Goal: Find specific page/section: Find specific page/section

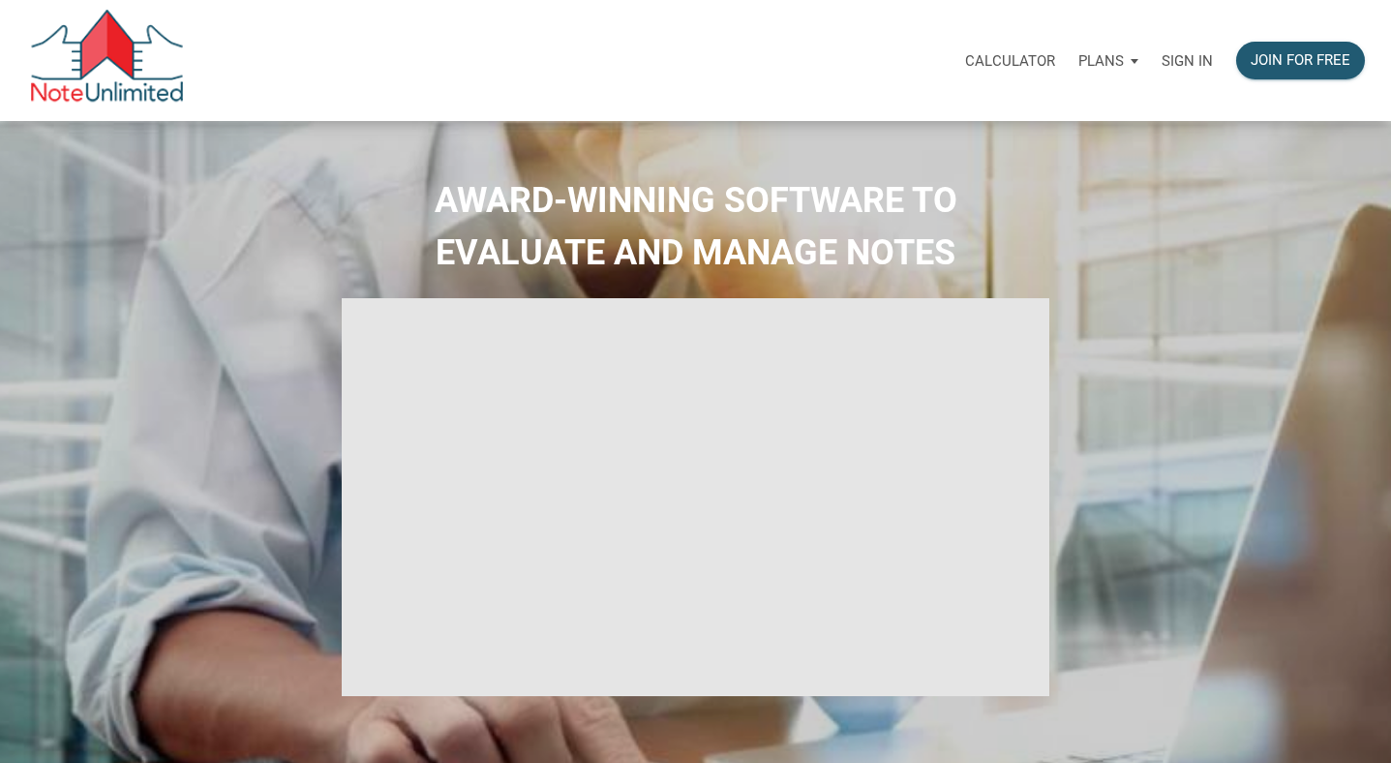
click at [1186, 57] on p "Sign in" at bounding box center [1186, 60] width 51 height 17
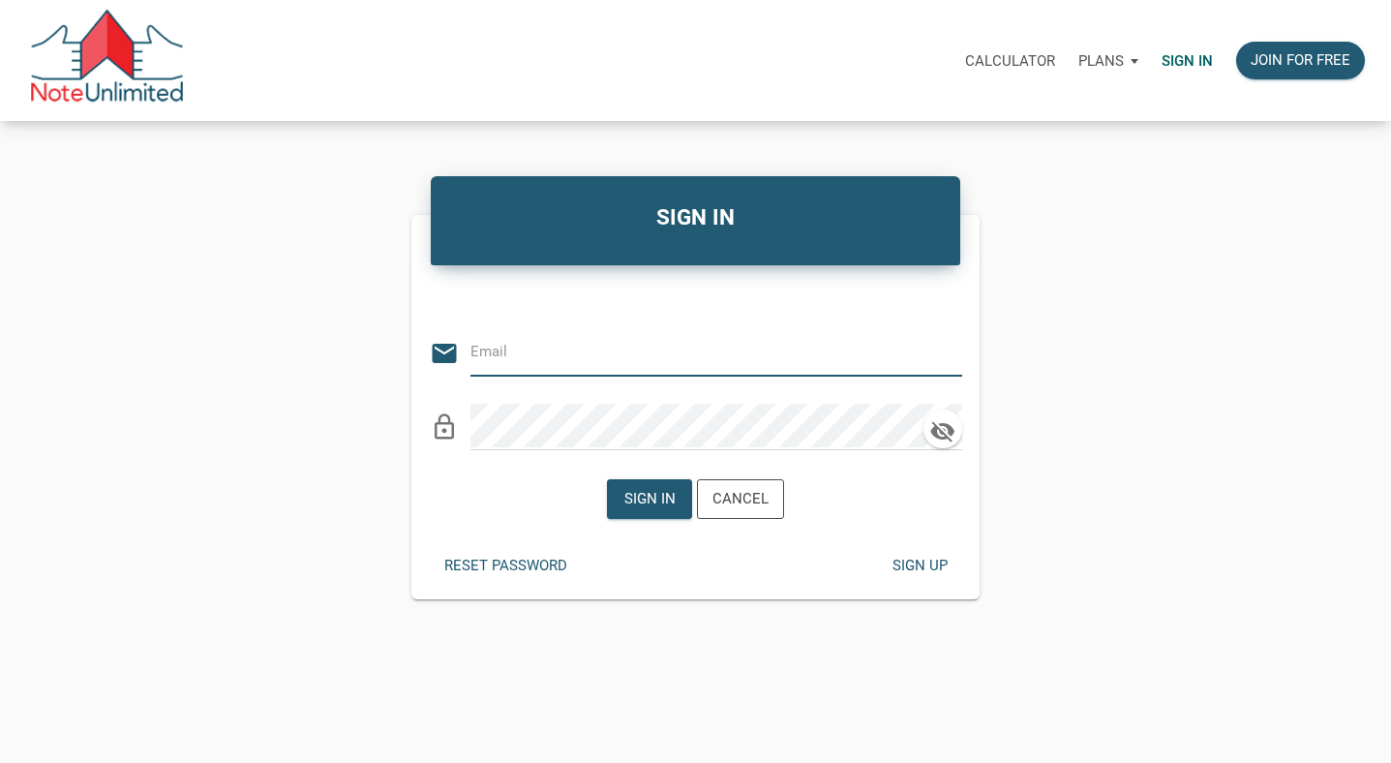
type input "[PERSON_NAME][EMAIL_ADDRESS][DOMAIN_NAME]"
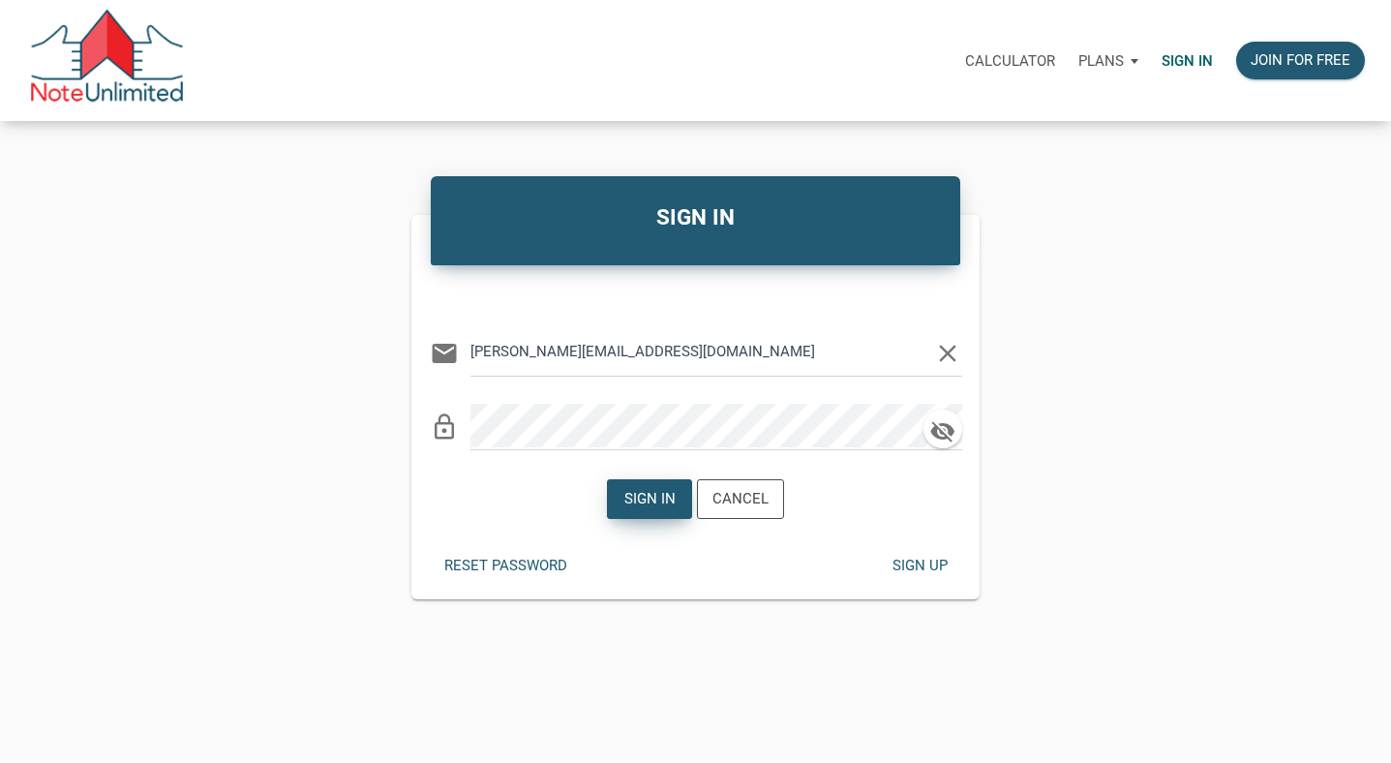
click at [661, 493] on div "Sign in" at bounding box center [649, 499] width 51 height 22
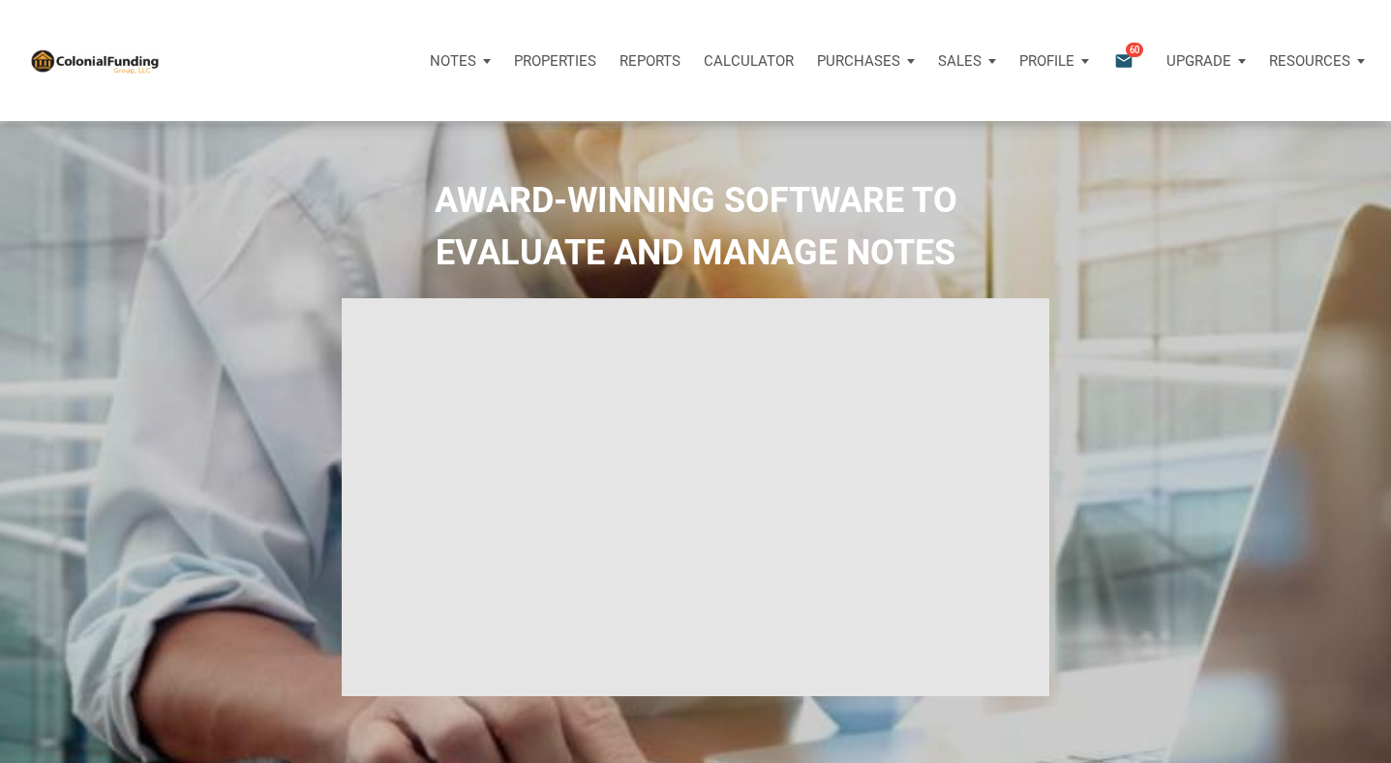
click at [440, 66] on p "Notes" at bounding box center [453, 60] width 46 height 17
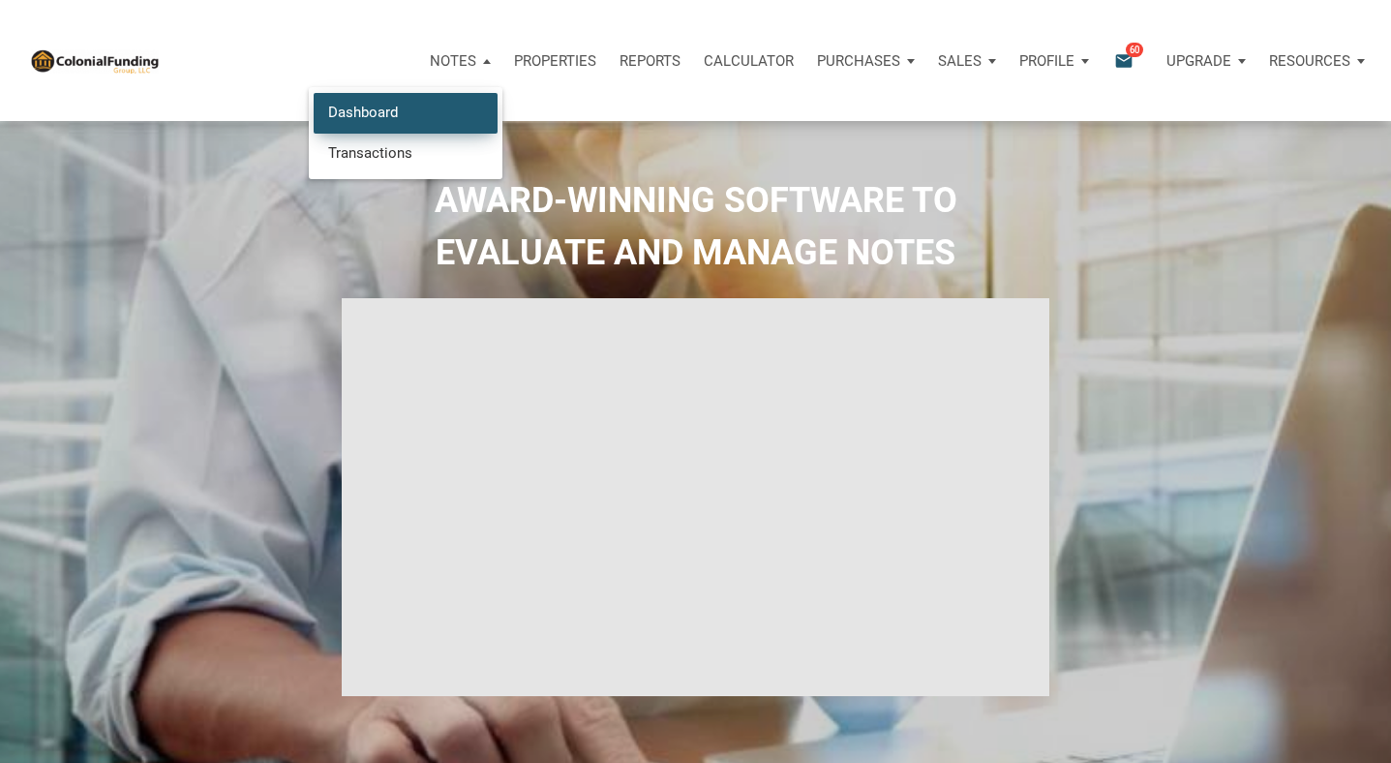
click at [395, 120] on link "Dashboard" at bounding box center [406, 113] width 184 height 40
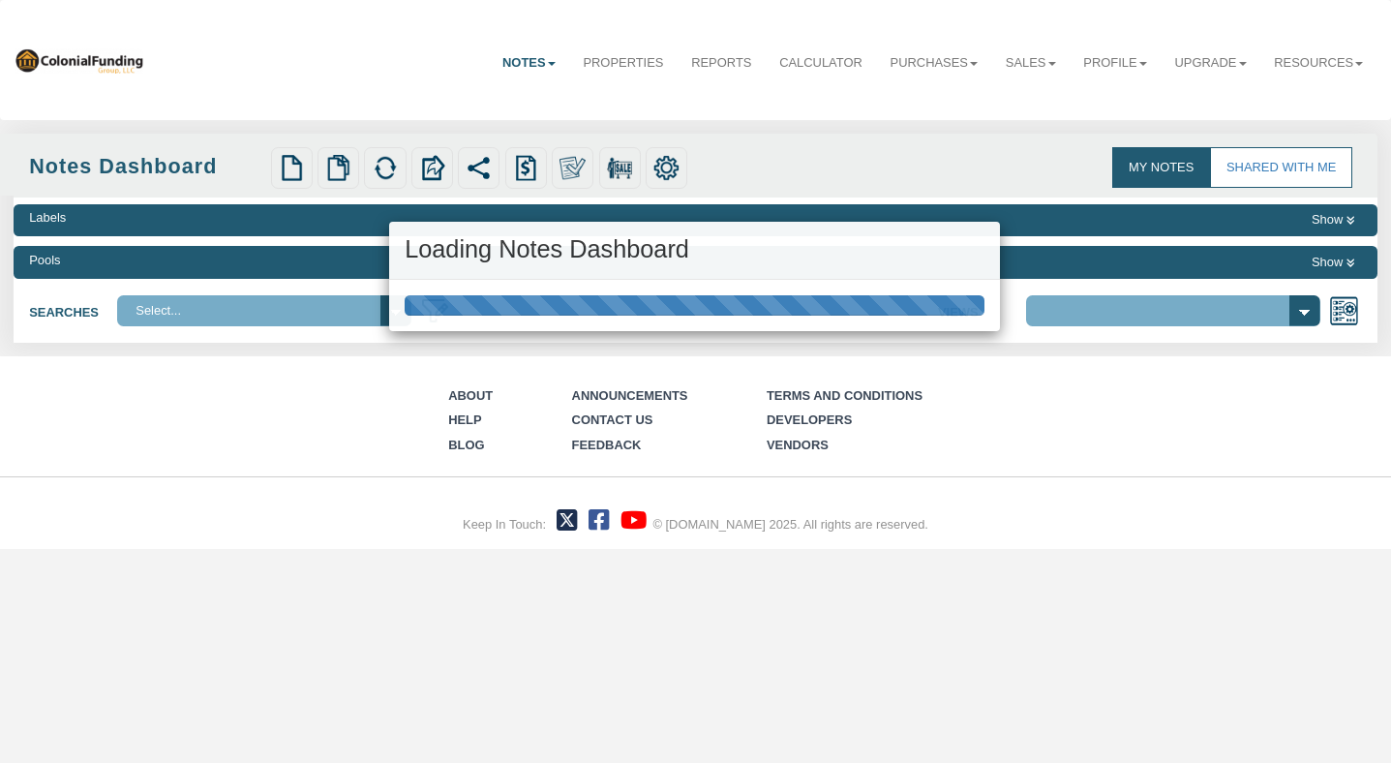
select select "316"
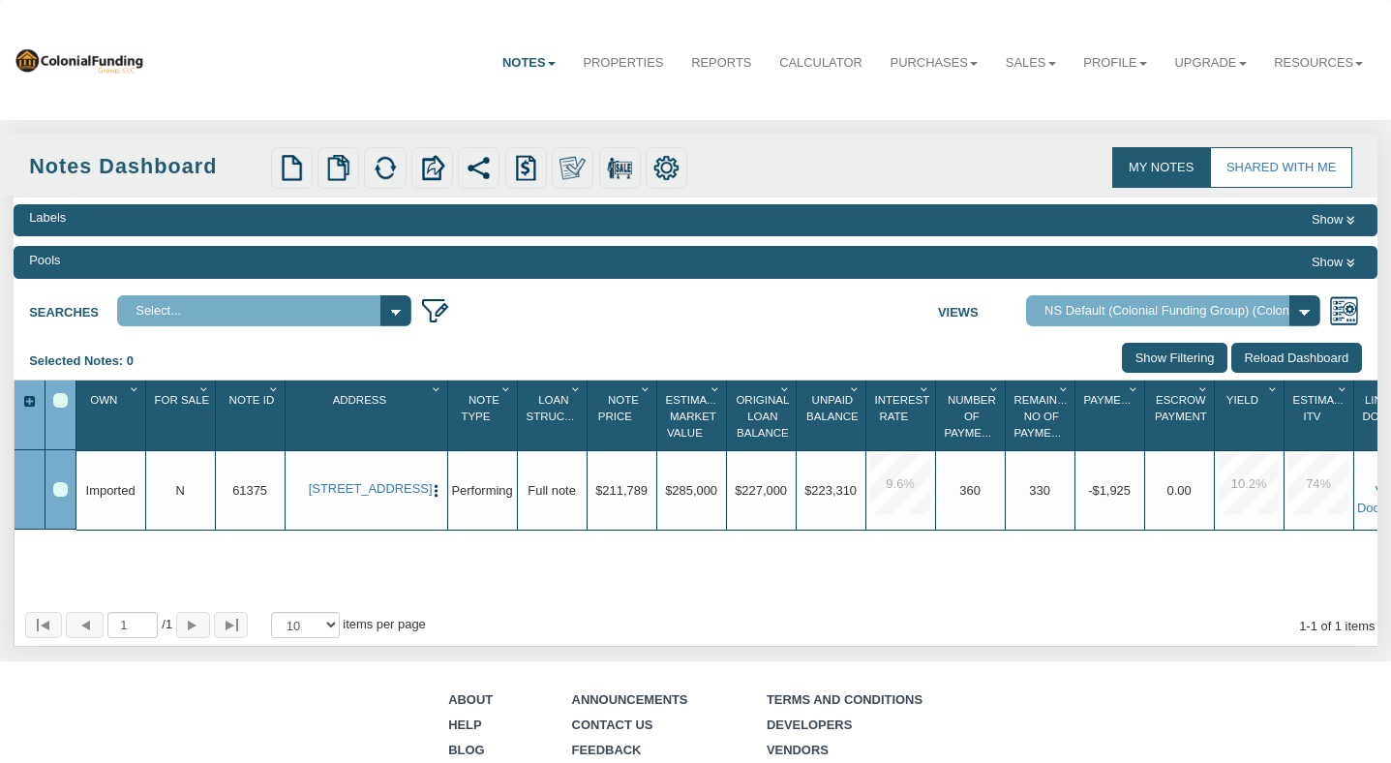
click at [186, 491] on div "Upgrade N" at bounding box center [180, 490] width 63 height 17
click at [177, 493] on span "N" at bounding box center [179, 490] width 9 height 15
click at [353, 494] on link "1609 Bamboo St, Bryan, TX, 77803" at bounding box center [366, 488] width 115 height 15
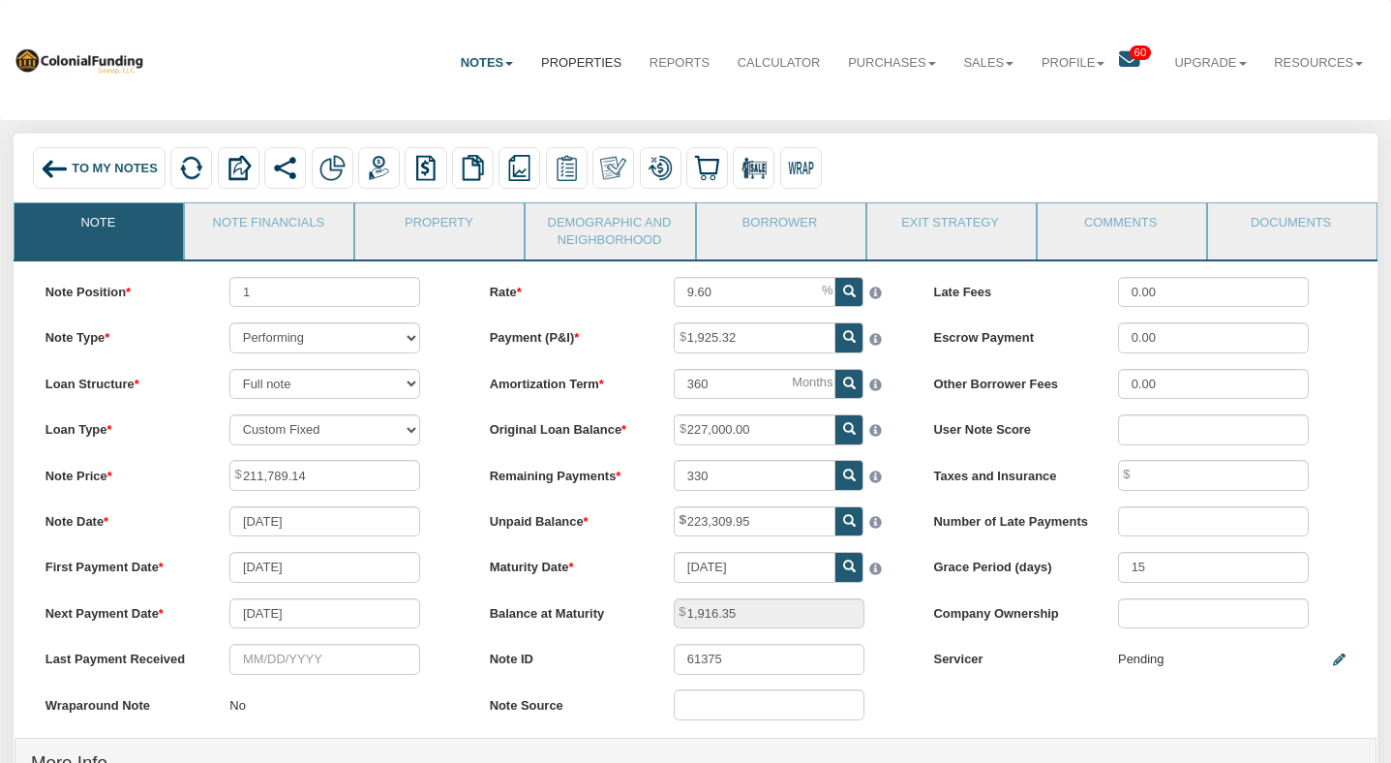
click at [573, 62] on link "Properties" at bounding box center [581, 63] width 108 height 47
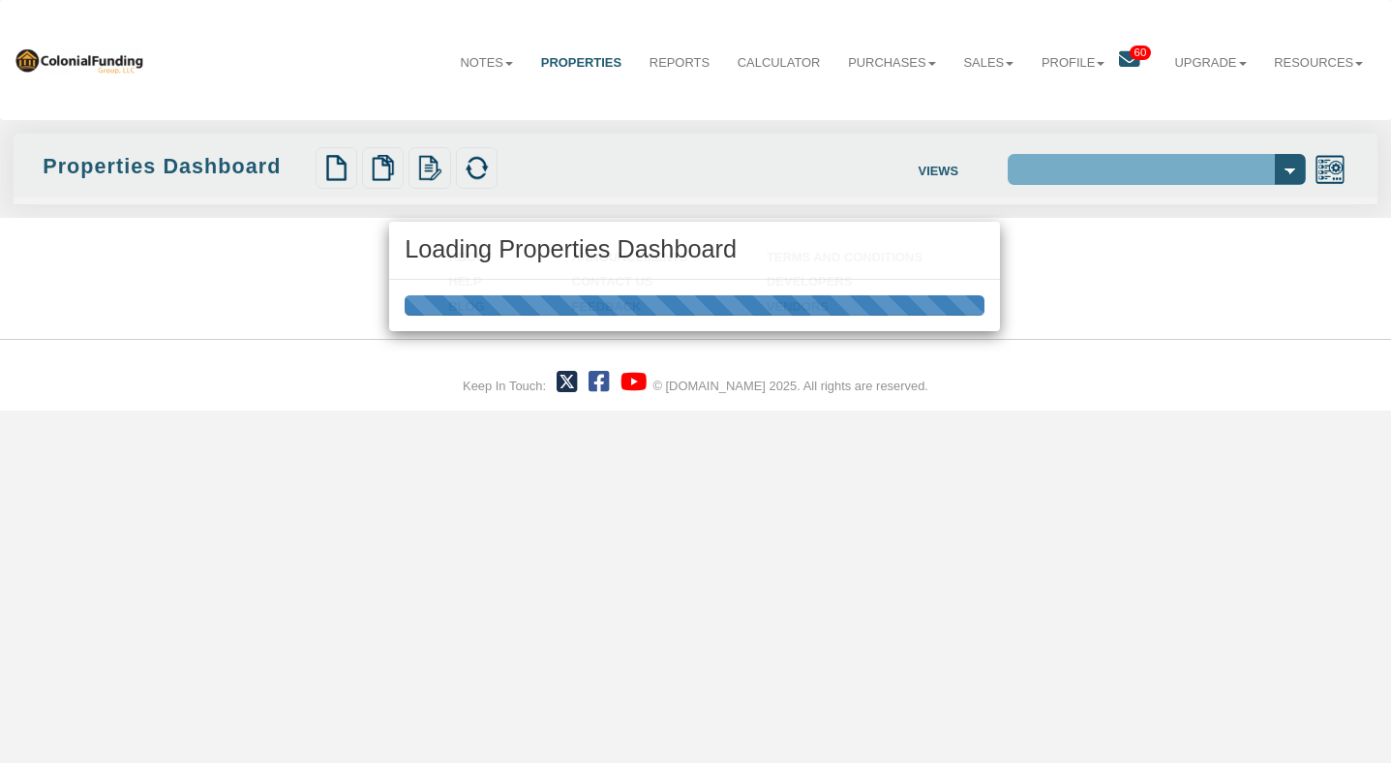
select select "138"
